Goal: Task Accomplishment & Management: Use online tool/utility

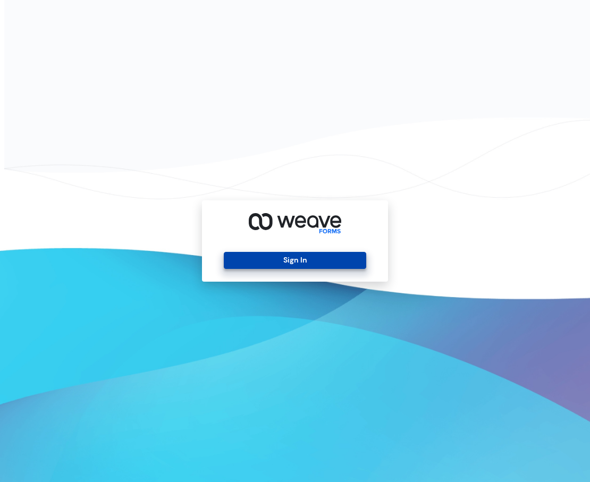
click at [325, 261] on button "Sign In" at bounding box center [295, 260] width 142 height 17
